Goal: Check status: Check status

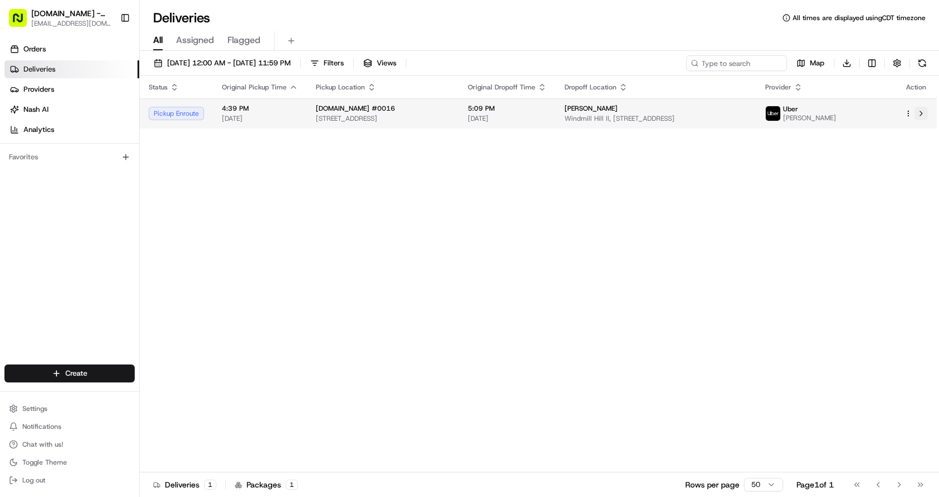
click at [919, 110] on button at bounding box center [920, 113] width 13 height 13
